Goal: Task Accomplishment & Management: Manage account settings

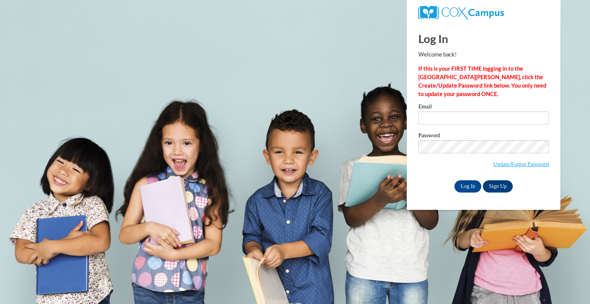
type input "ksicilia@kusd.edu"
click at [467, 184] on input "Log In" at bounding box center [467, 186] width 27 height 12
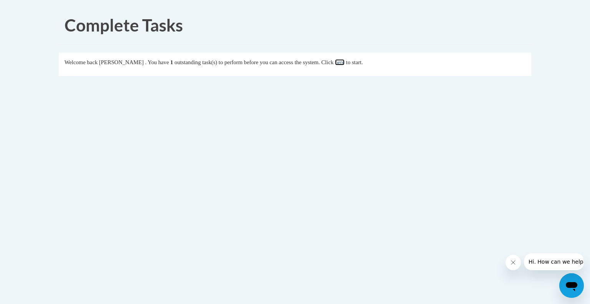
click at [344, 60] on link "here" at bounding box center [340, 62] width 10 height 6
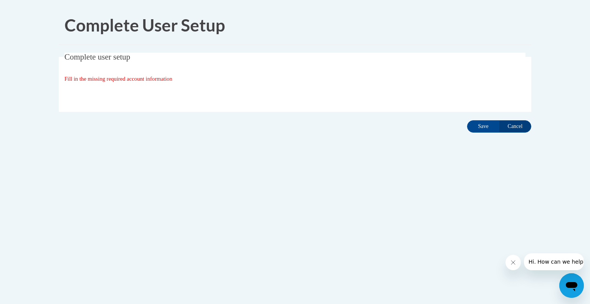
click at [137, 77] on span "Fill in the missing required account information" at bounding box center [119, 79] width 108 height 6
click at [483, 125] on input "Save" at bounding box center [483, 126] width 32 height 12
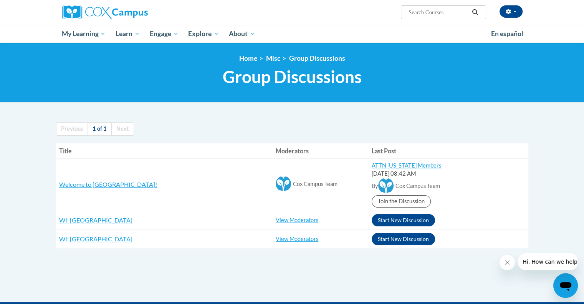
scroll to position [58, 0]
